Goal: Information Seeking & Learning: Find specific fact

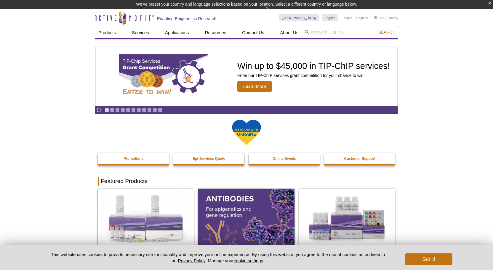
click at [353, 31] on input "search" at bounding box center [350, 32] width 96 height 10
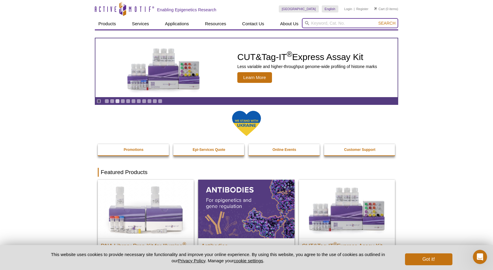
click at [319, 26] on input "search" at bounding box center [350, 23] width 96 height 10
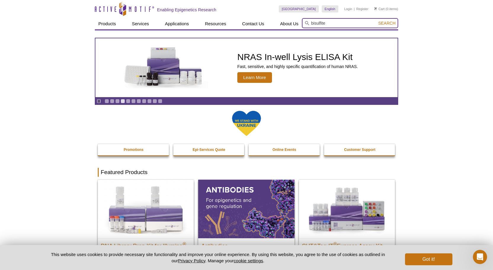
type input "bisulfite"
click at [377, 20] on button "Search" at bounding box center [387, 22] width 21 height 5
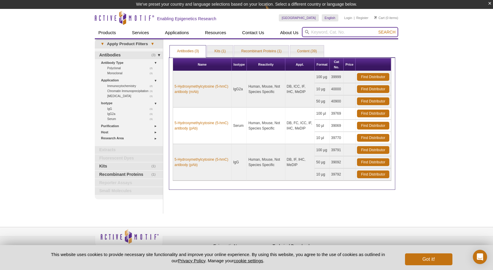
click at [320, 31] on input "search" at bounding box center [350, 32] width 96 height 10
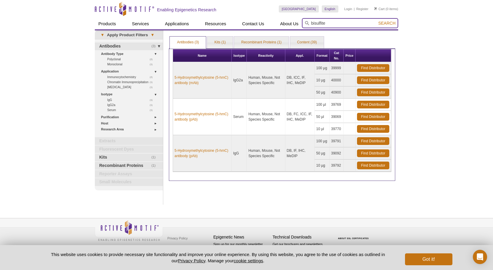
type input "bisulfite"
click at [377, 20] on button "Search" at bounding box center [387, 22] width 21 height 5
